Goal: Navigation & Orientation: Find specific page/section

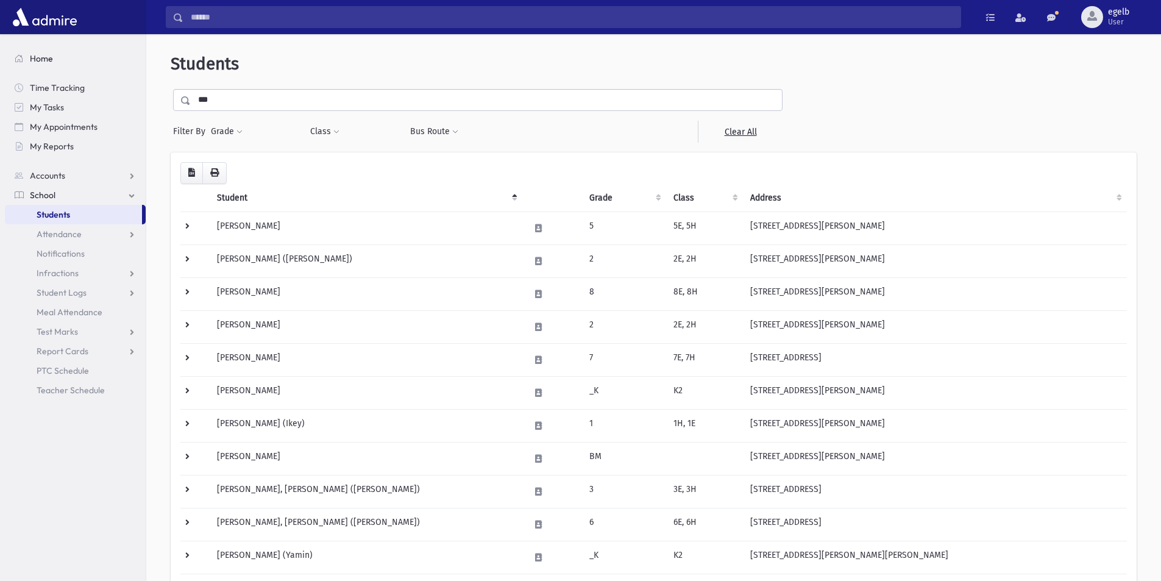
click at [40, 62] on span "Home" at bounding box center [41, 58] width 23 height 11
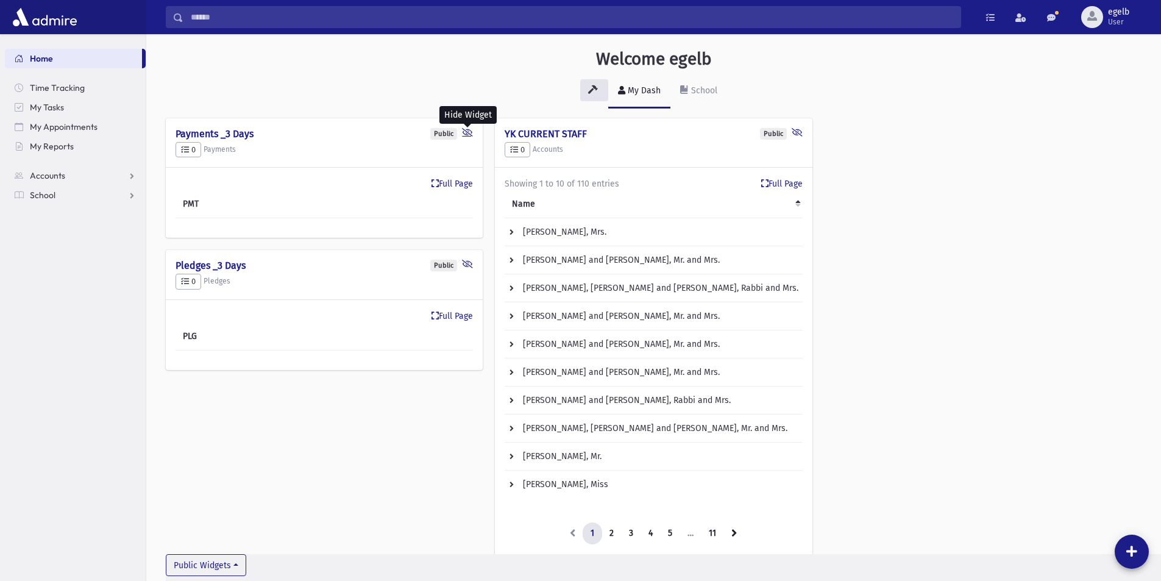
click at [462, 131] on icon at bounding box center [467, 134] width 11 height 12
click at [465, 134] on icon at bounding box center [467, 134] width 11 height 12
